Goal: Check status: Check status

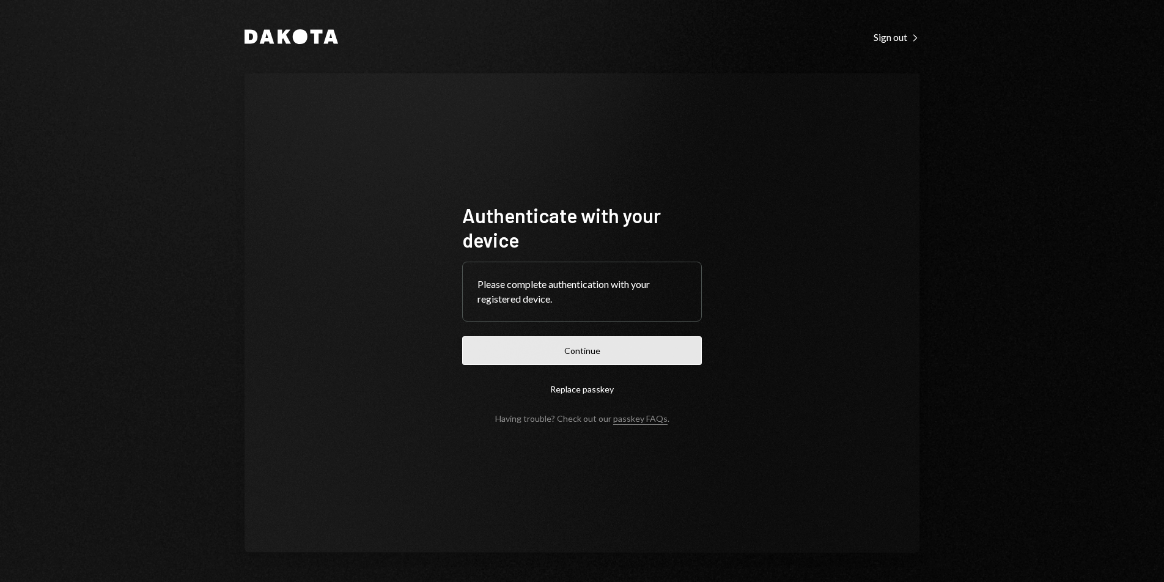
click at [642, 347] on button "Continue" at bounding box center [582, 350] width 240 height 29
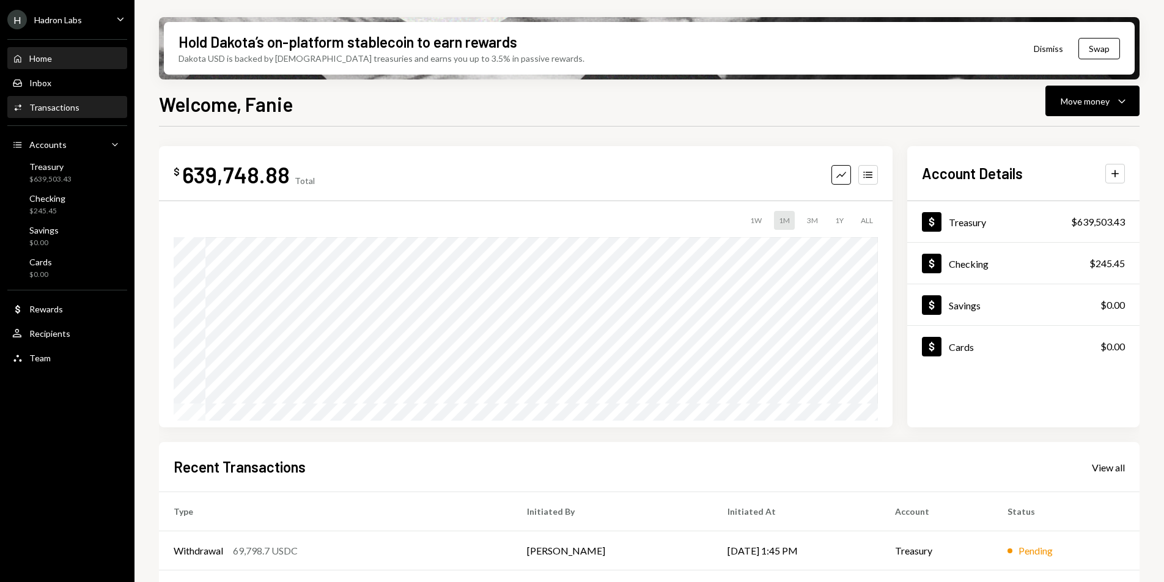
click at [57, 113] on div "Activities Transactions" at bounding box center [67, 107] width 110 height 21
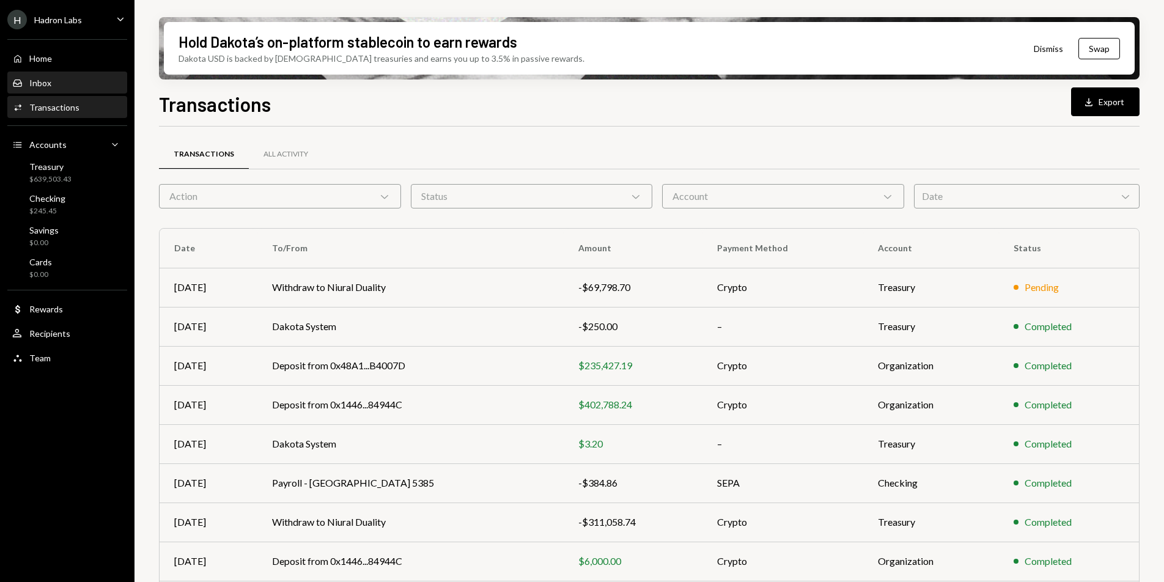
click at [63, 79] on div "Inbox Inbox" at bounding box center [67, 83] width 110 height 11
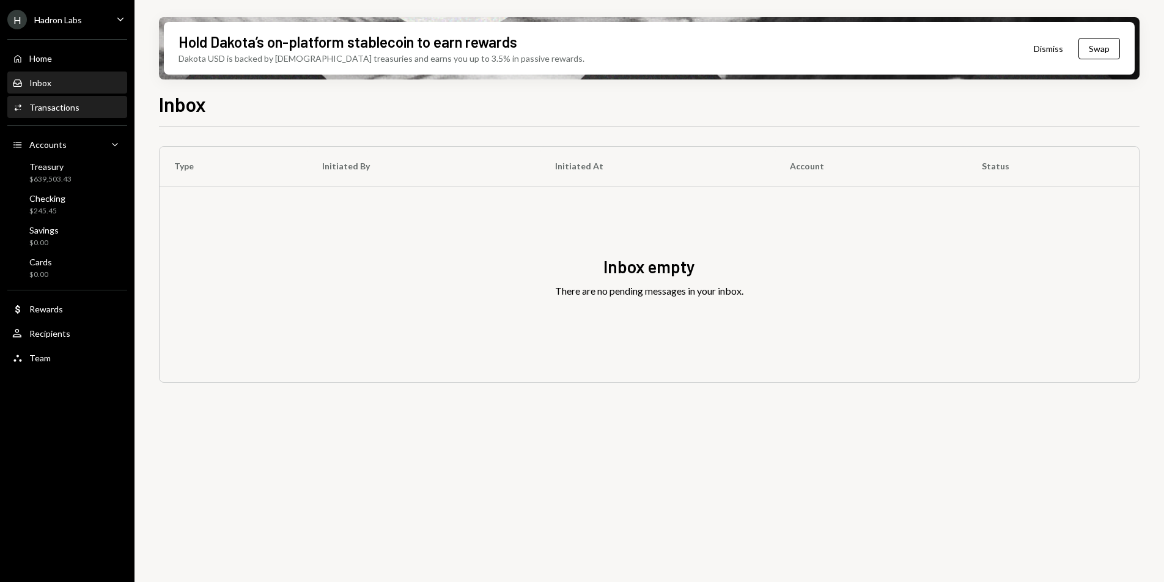
click at [61, 104] on div "Transactions" at bounding box center [54, 107] width 50 height 10
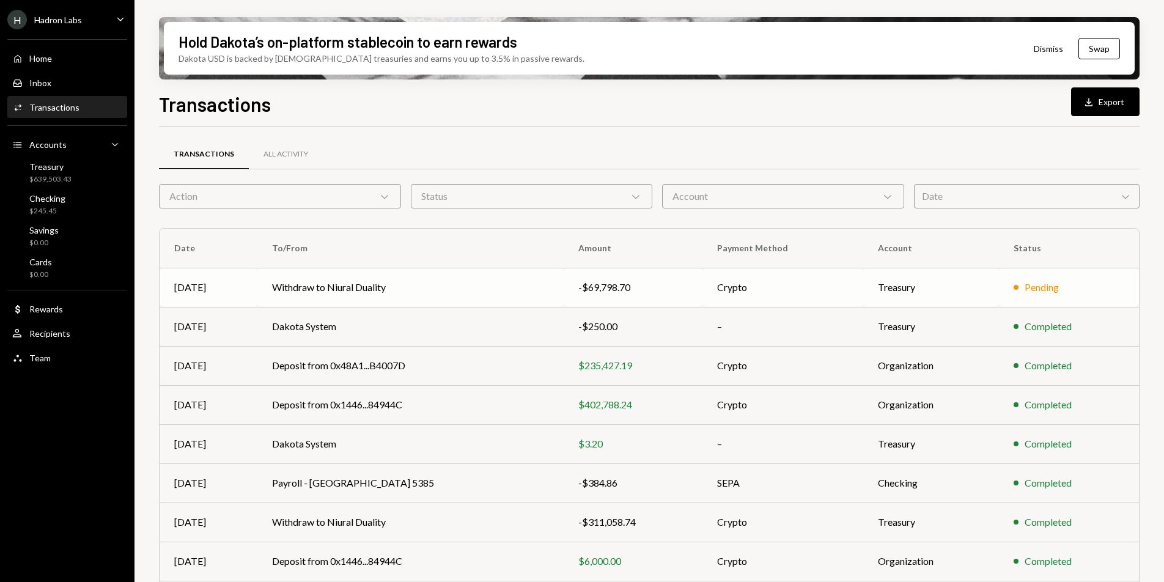
click at [380, 287] on td "Withdraw to Niural Duality" at bounding box center [410, 287] width 306 height 39
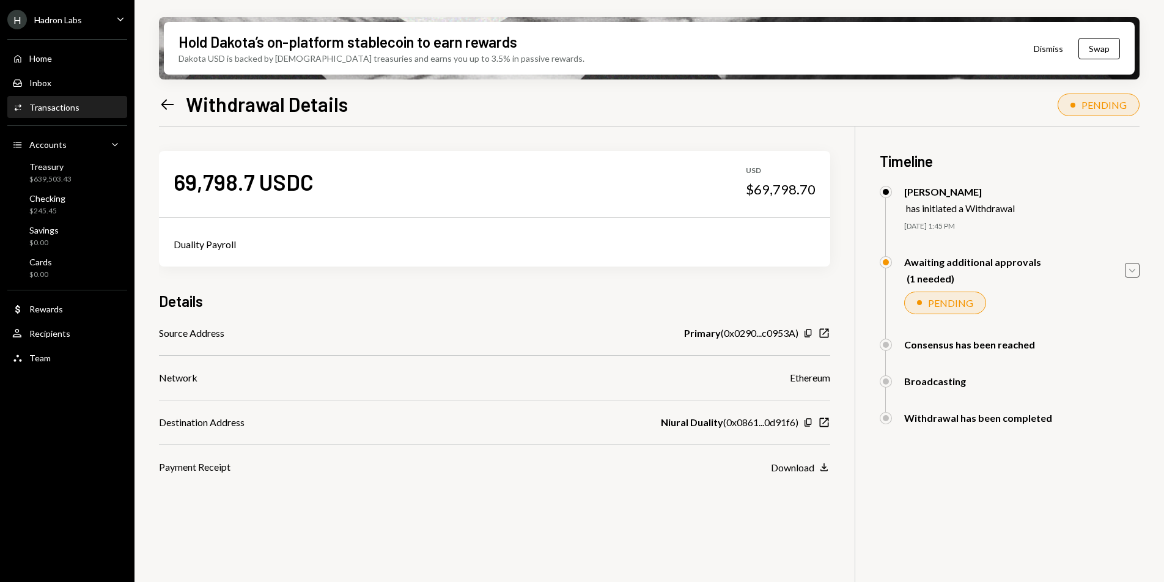
click at [1138, 269] on icon "Caret Down" at bounding box center [1132, 270] width 13 height 13
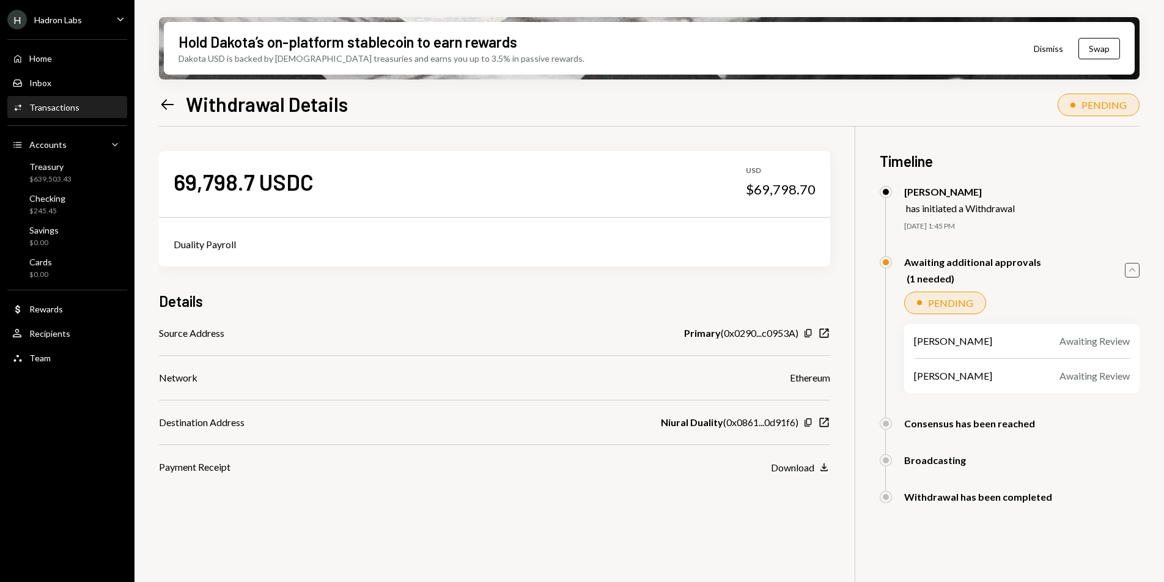
click at [1135, 268] on icon "Caret Up" at bounding box center [1132, 270] width 13 height 13
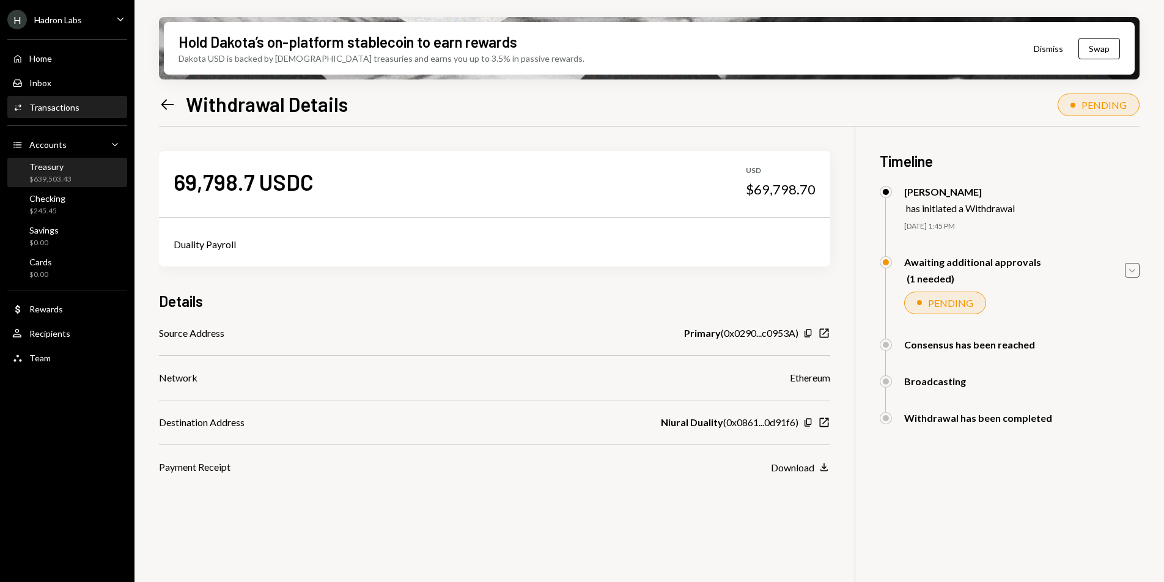
click at [61, 172] on div "Treasury $639,503.43" at bounding box center [50, 172] width 42 height 23
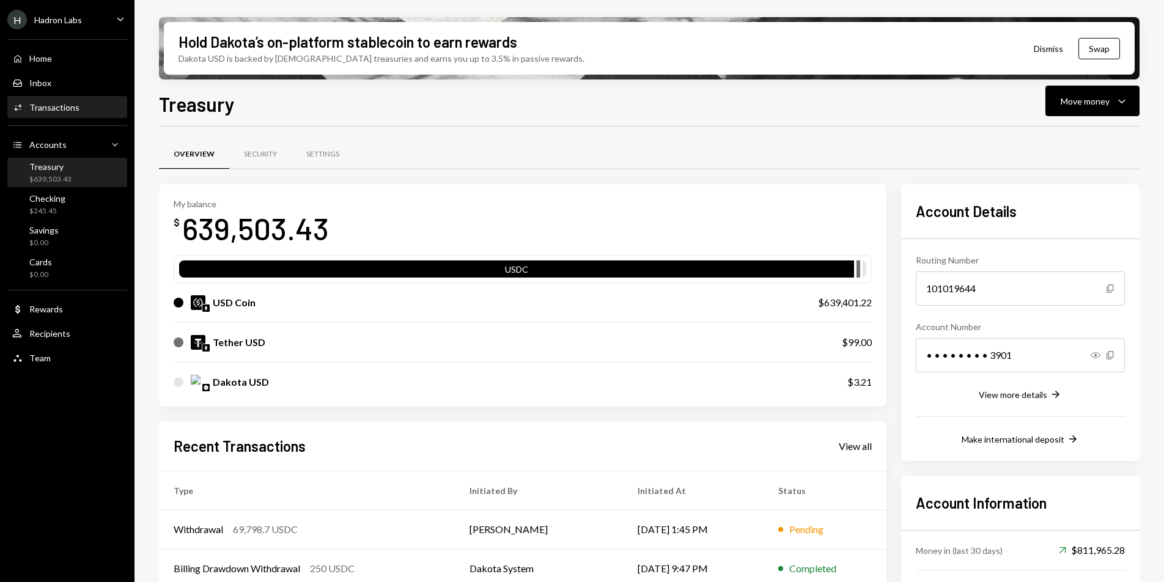
click at [70, 113] on div "Activities Transactions" at bounding box center [67, 107] width 110 height 21
